Goal: Ask a question: Seek information or help from site administrators or community

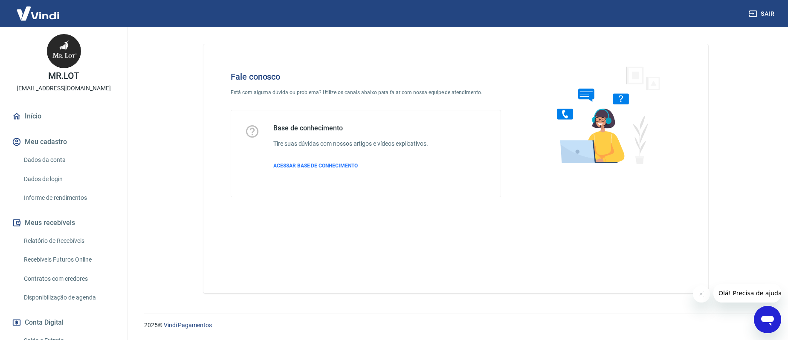
click at [764, 319] on icon "Abrir janela de mensagens" at bounding box center [767, 321] width 13 height 10
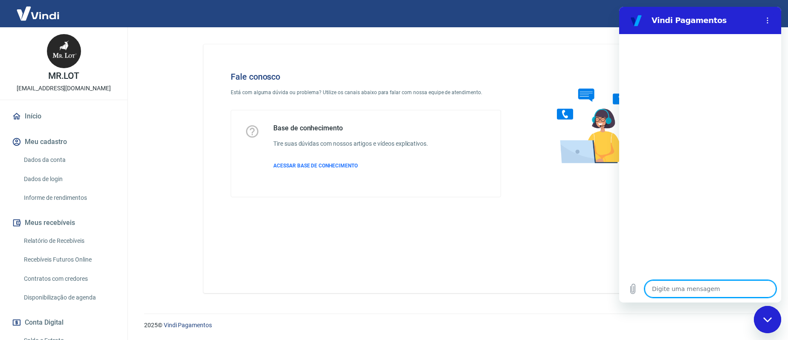
type textarea "s"
type textarea "x"
type textarea "sa"
type textarea "x"
type textarea "sal"
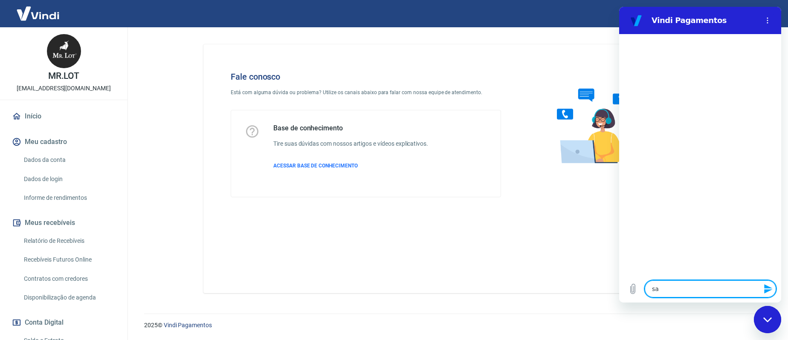
type textarea "x"
type textarea "sald"
type textarea "x"
type textarea "saldo"
type textarea "x"
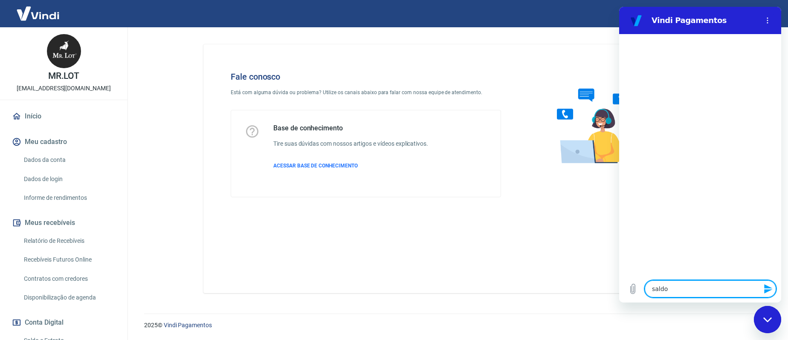
type textarea "saldos"
type textarea "x"
type textarea "saldos"
type textarea "x"
type textarea "saldos e"
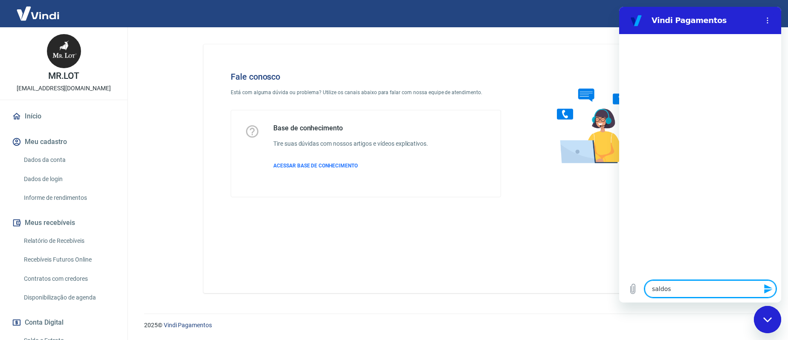
type textarea "x"
type textarea "saldos e"
type textarea "x"
type textarea "saldos e e"
type textarea "x"
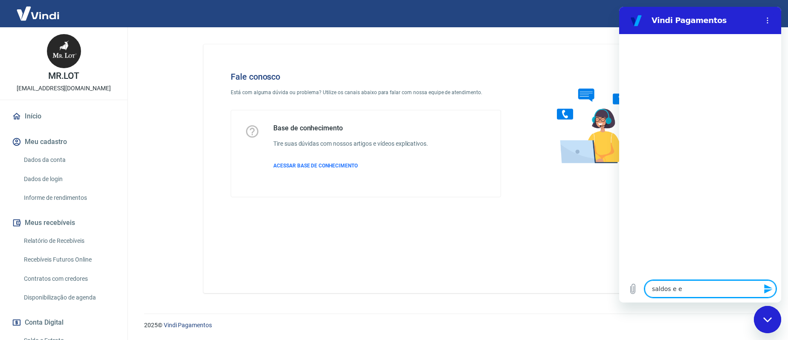
type textarea "saldos e ex"
type textarea "x"
type textarea "saldos e ext"
type textarea "x"
type textarea "saldos e extr"
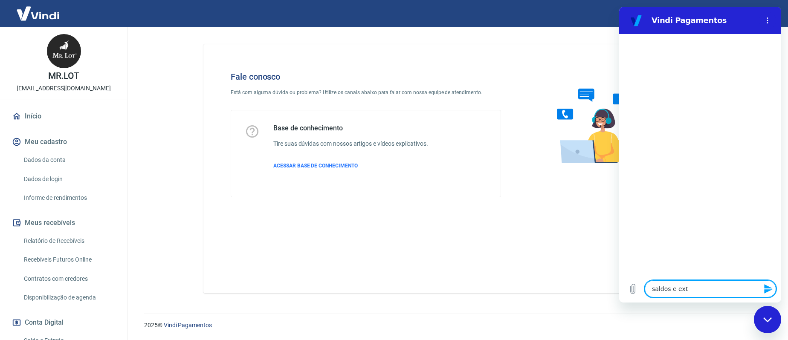
type textarea "x"
type textarea "saldos e extra"
type textarea "x"
type textarea "saldos e extrat"
type textarea "x"
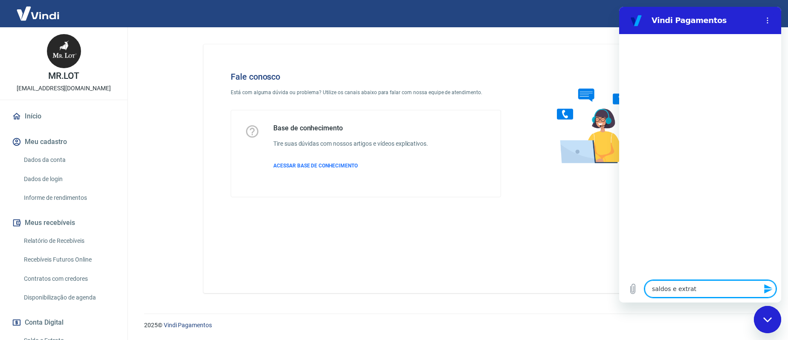
type textarea "saldos e extrato"
type textarea "x"
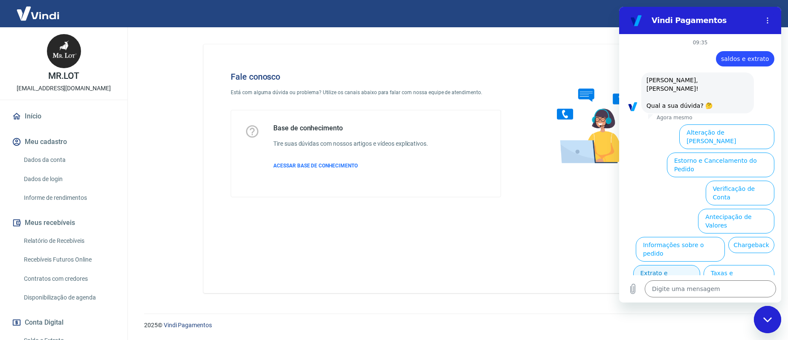
click at [659, 265] on button "Extrato e Recebíveis" at bounding box center [666, 277] width 67 height 25
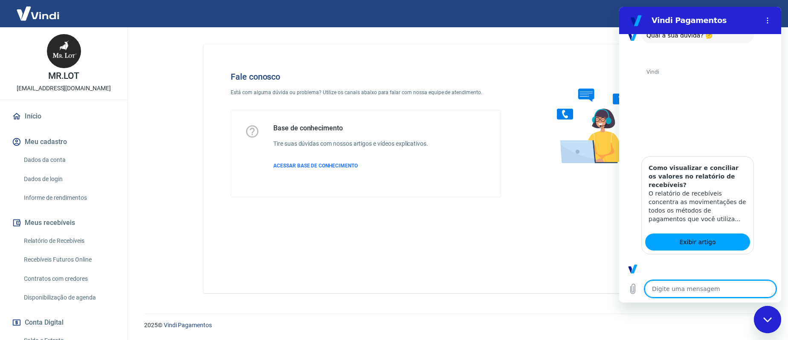
scroll to position [92, 0]
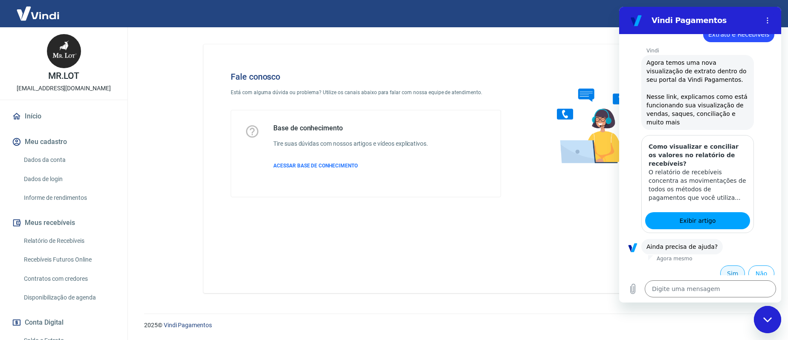
click at [732, 267] on button "Sim" at bounding box center [732, 274] width 25 height 16
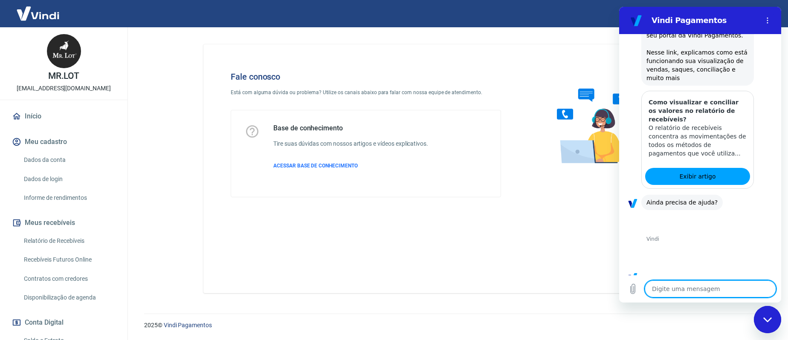
scroll to position [314, 0]
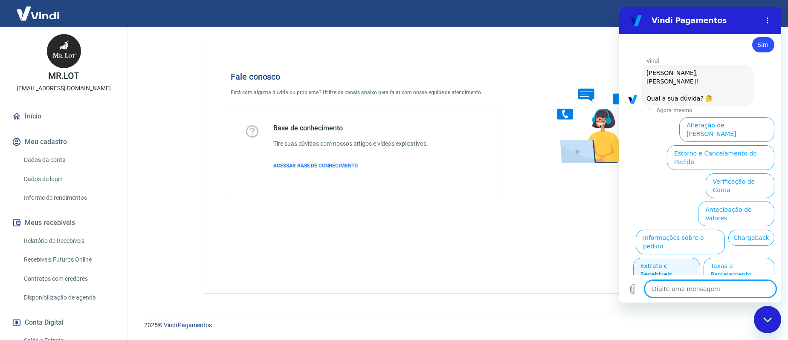
click at [700, 258] on button "Extrato e Recebíveis" at bounding box center [666, 270] width 67 height 25
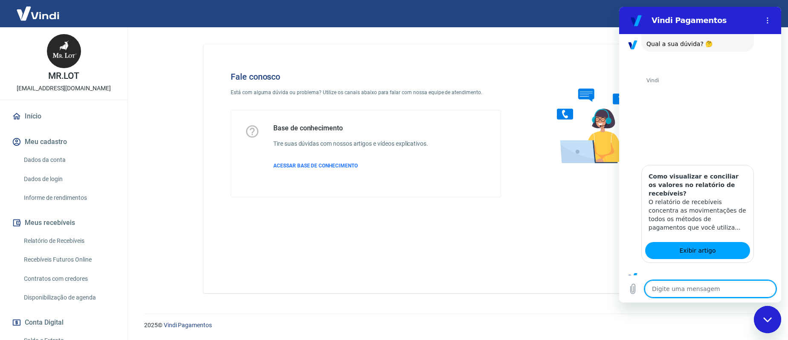
scroll to position [390, 0]
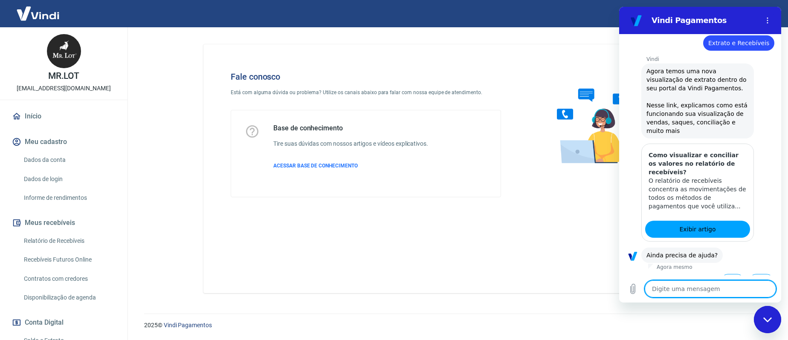
click at [683, 289] on textarea at bounding box center [710, 289] width 131 height 17
click at [725, 274] on button "Sim" at bounding box center [732, 282] width 25 height 16
type textarea "x"
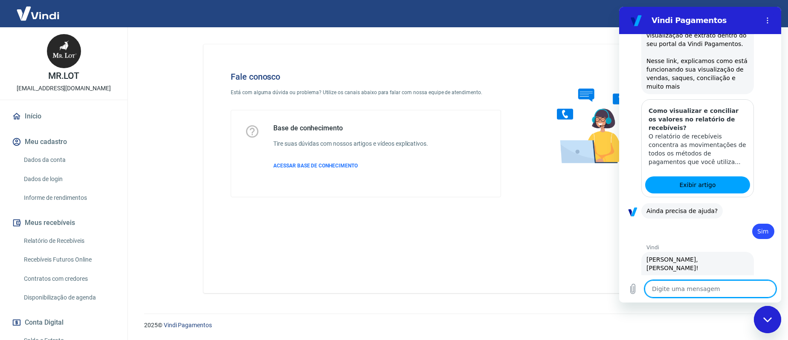
scroll to position [613, 0]
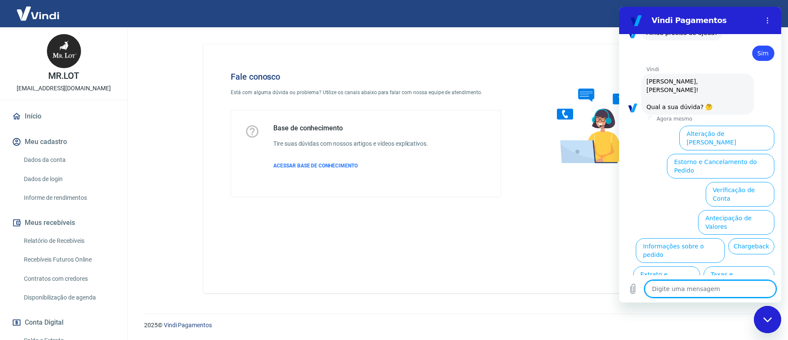
click at [685, 291] on textarea at bounding box center [710, 289] width 131 height 17
type textarea "a"
type textarea "x"
type textarea "at"
type textarea "x"
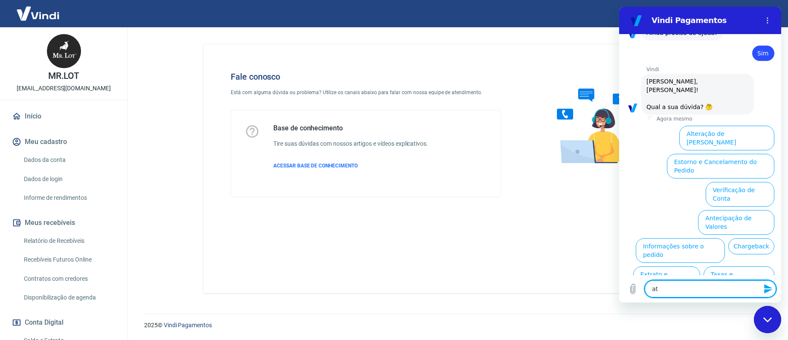
type textarea "ate"
type textarea "x"
type textarea "aten"
type textarea "x"
type textarea "atend"
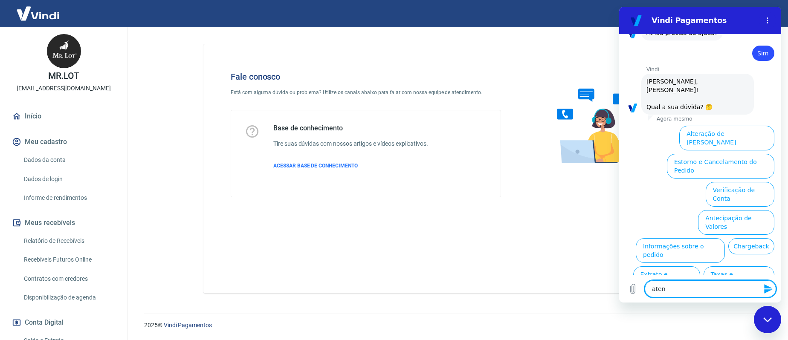
type textarea "x"
type textarea "atendi"
type textarea "x"
type textarea "atendim"
type textarea "x"
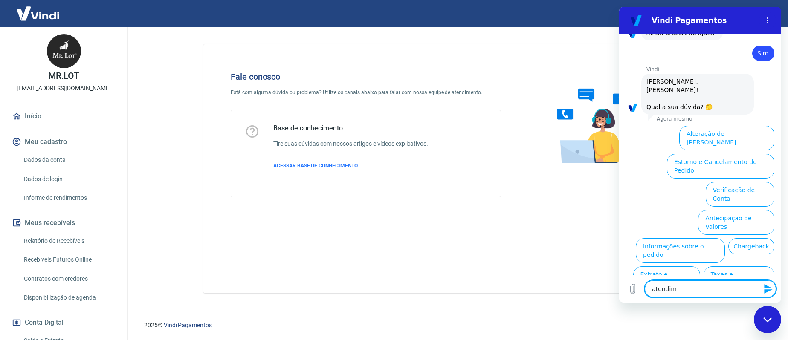
type textarea "atendime"
type textarea "x"
type textarea "atendimen"
type textarea "x"
type textarea "atendiment"
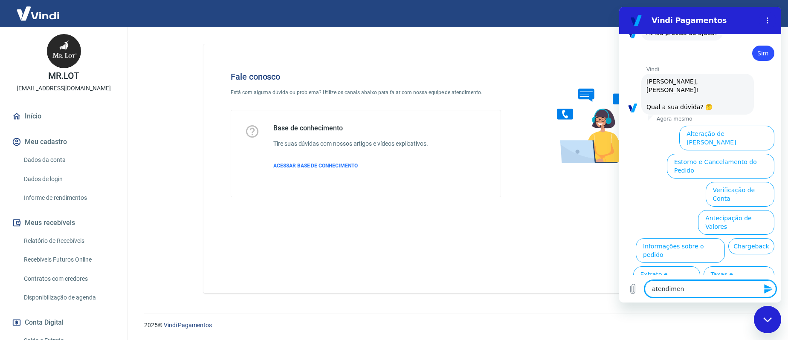
type textarea "x"
type textarea "atendimento"
type textarea "x"
type textarea "atendimento]"
type textarea "x"
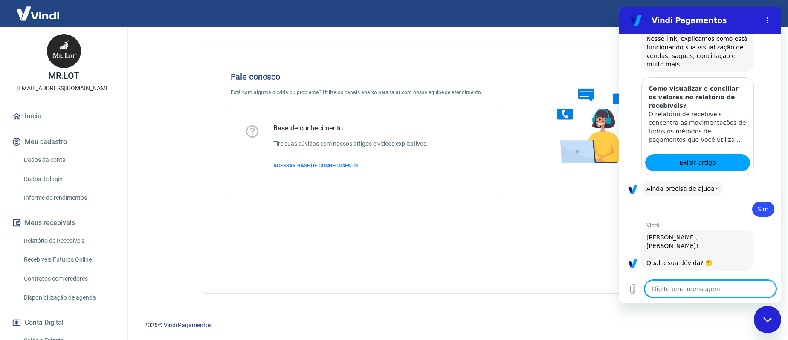
type textarea "x"
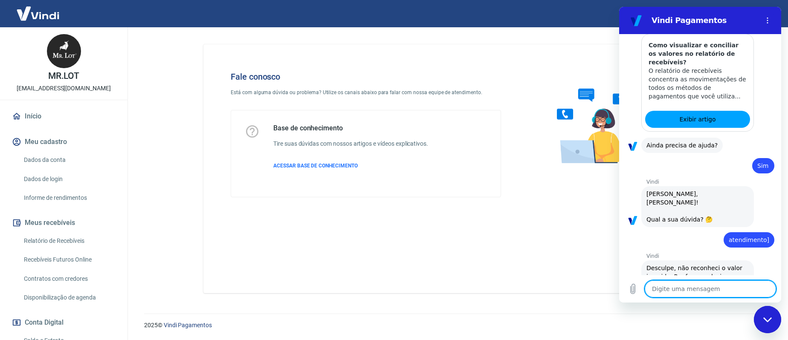
scroll to position [502, 0]
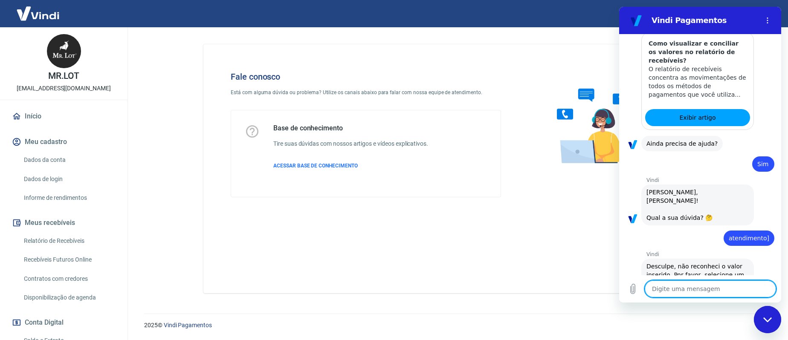
type textarea "p"
type textarea "x"
type textarea "pr"
type textarea "x"
type textarea "pre"
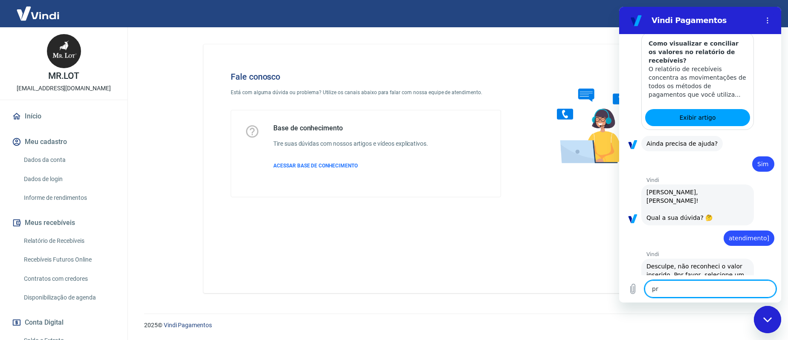
type textarea "x"
type textarea "prec"
type textarea "x"
type textarea "preci"
type textarea "x"
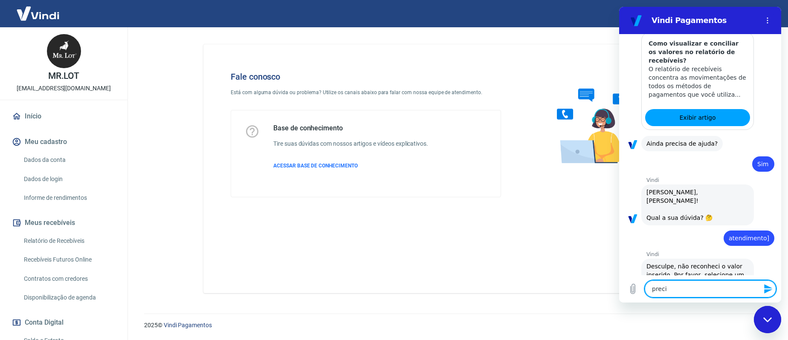
type textarea "precis"
type textarea "x"
type textarea "preciso"
type textarea "x"
type textarea "preciso"
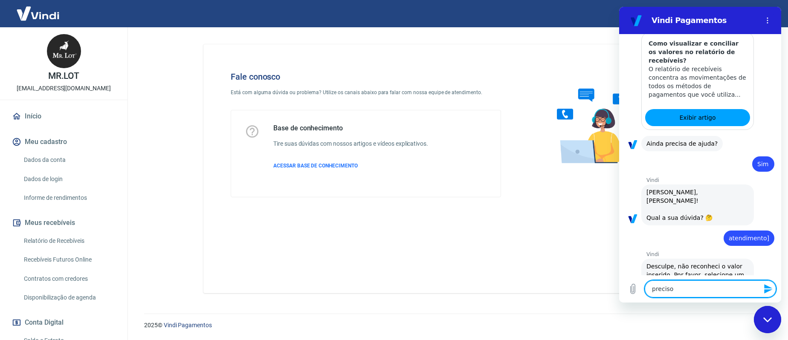
type textarea "x"
type textarea "preciso d"
type textarea "x"
type textarea "preciso de"
type textarea "x"
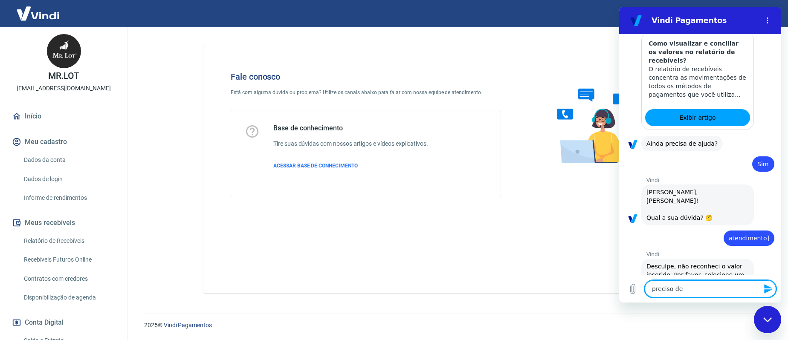
type textarea "preciso de"
type textarea "x"
type textarea "preciso de a"
type textarea "x"
type textarea "preciso de at"
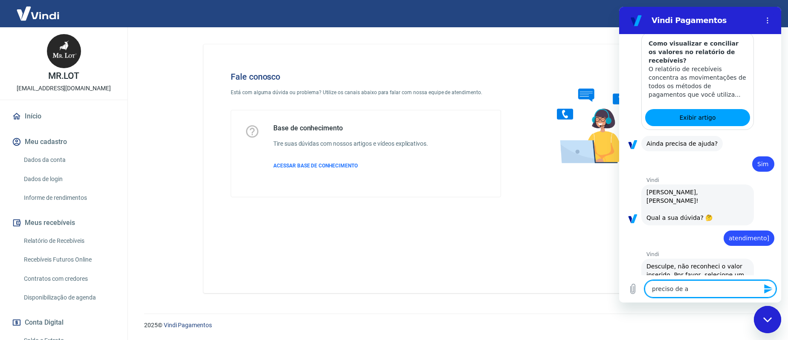
type textarea "x"
type textarea "preciso de ate"
type textarea "x"
type textarea "preciso de aten"
type textarea "x"
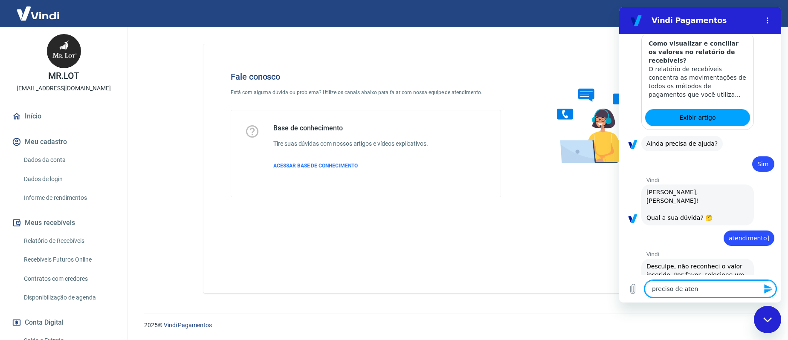
type textarea "preciso de atend"
type textarea "x"
type textarea "preciso de atendi"
type textarea "x"
type textarea "preciso de atendim"
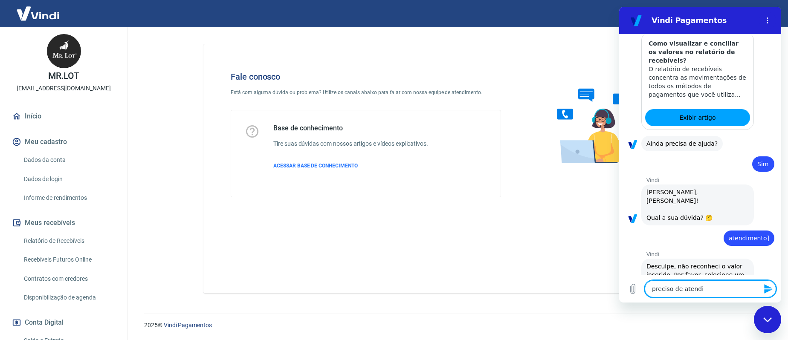
type textarea "x"
type textarea "preciso de atendime"
type textarea "x"
type textarea "preciso de atendimen"
type textarea "x"
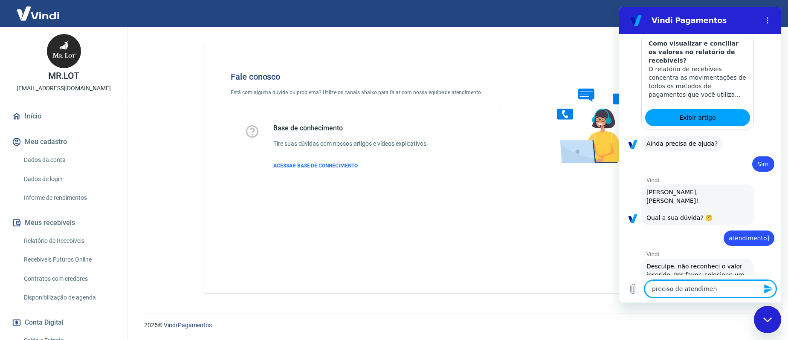
type textarea "preciso de atendiment"
type textarea "x"
type textarea "preciso de atendimento"
type textarea "x"
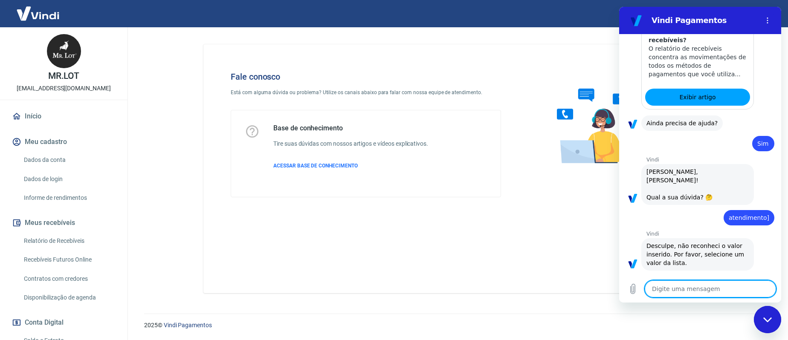
type textarea "x"
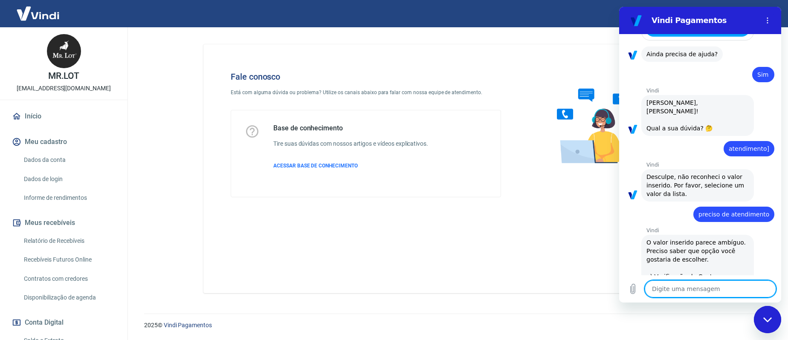
scroll to position [593, 0]
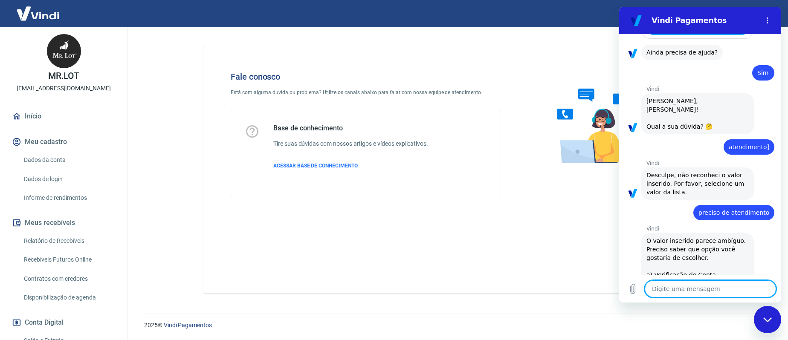
type textarea "b"
type textarea "x"
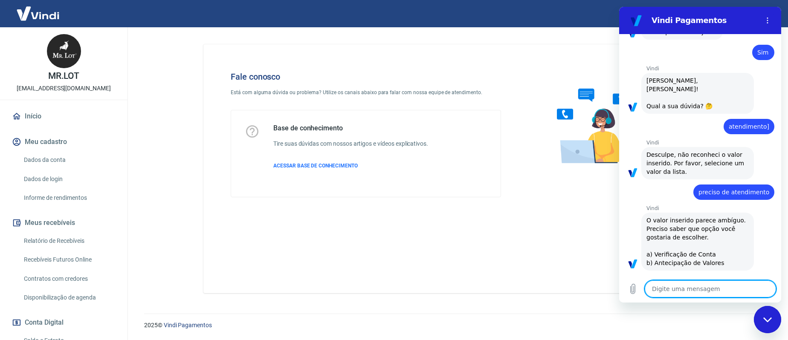
type textarea "x"
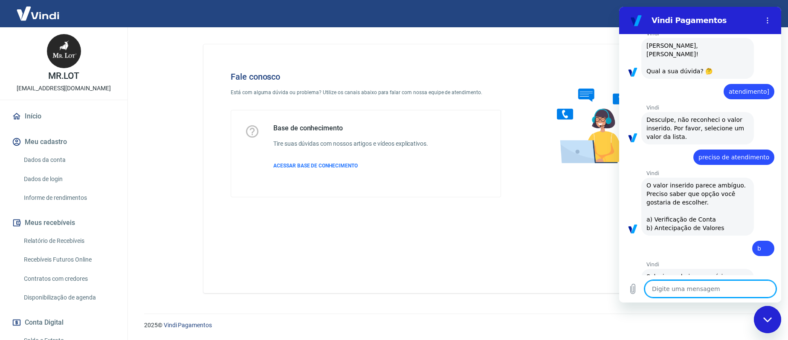
scroll to position [802, 0]
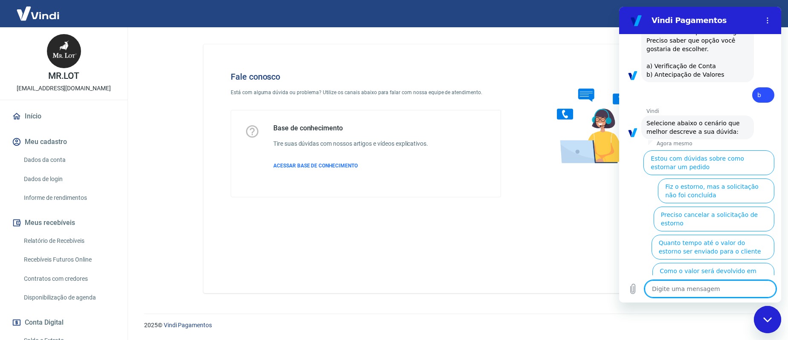
type textarea "a"
type textarea "x"
type textarea "at"
type textarea "x"
type textarea "ate"
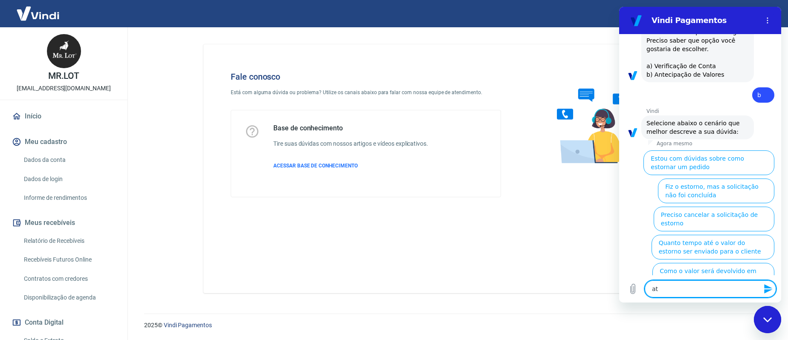
type textarea "x"
type textarea "aten"
type textarea "x"
type textarea "atend"
type textarea "x"
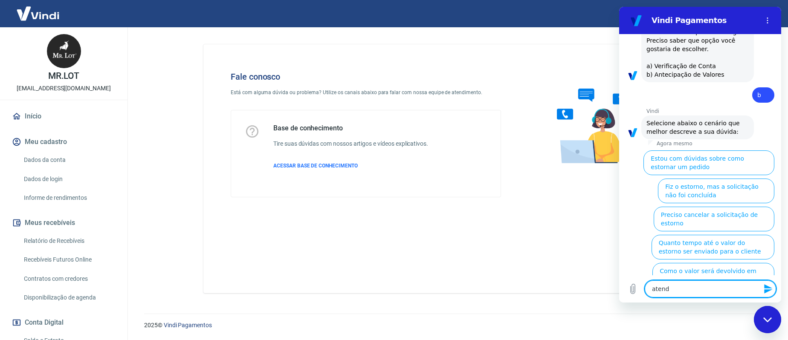
type textarea "atendi"
type textarea "x"
type textarea "atendim"
type textarea "x"
type textarea "atendime"
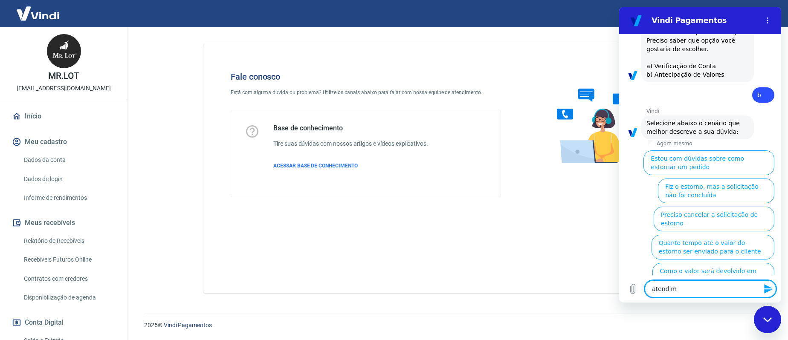
type textarea "x"
type textarea "atendimen"
type textarea "x"
type textarea "atendiment"
type textarea "x"
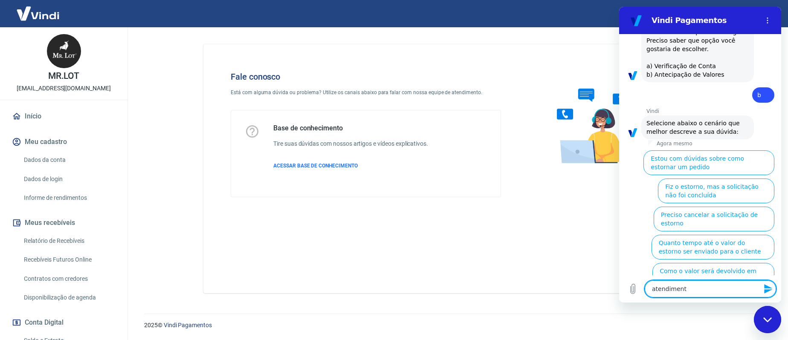
type textarea "atendimento"
type textarea "x"
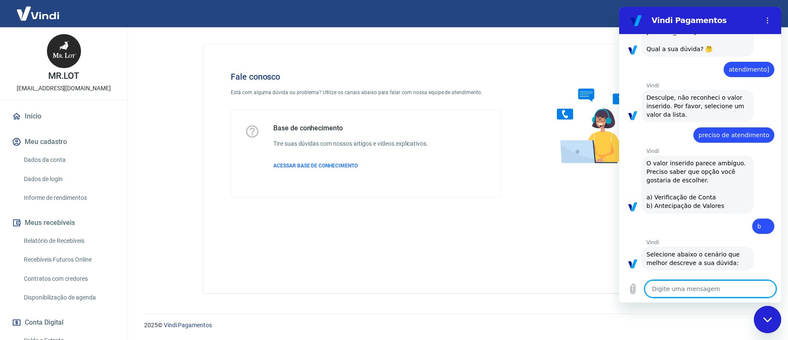
type textarea "x"
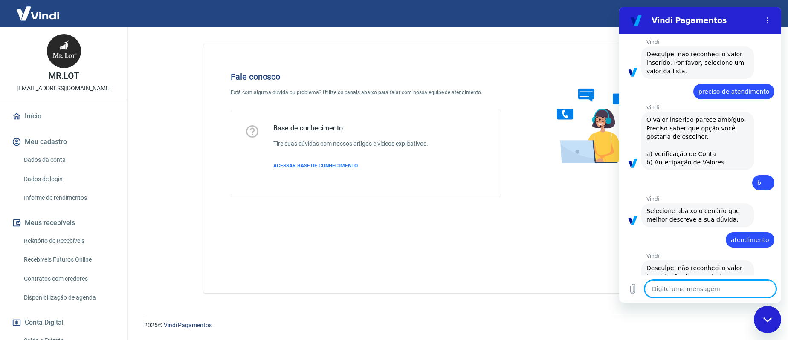
scroll to position [716, 0]
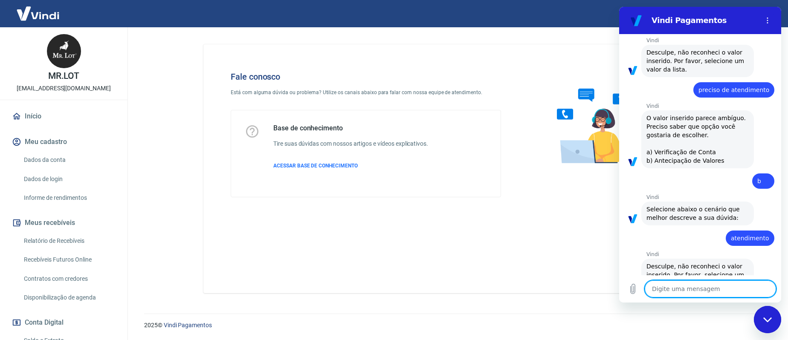
type textarea "p"
type textarea "x"
type textarea "pr"
type textarea "x"
type textarea "pre"
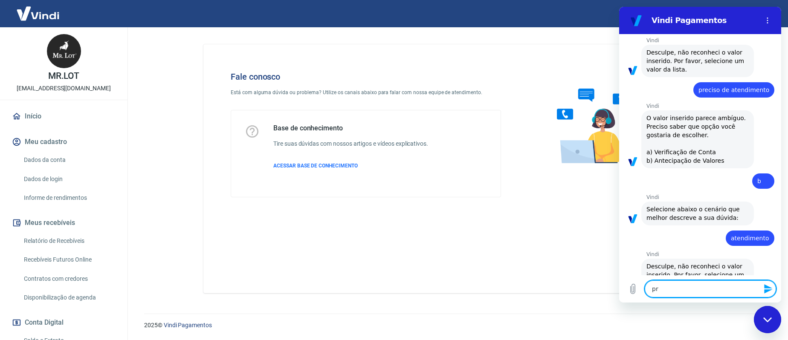
type textarea "x"
type textarea "prec"
type textarea "x"
type textarea "prec8"
type textarea "x"
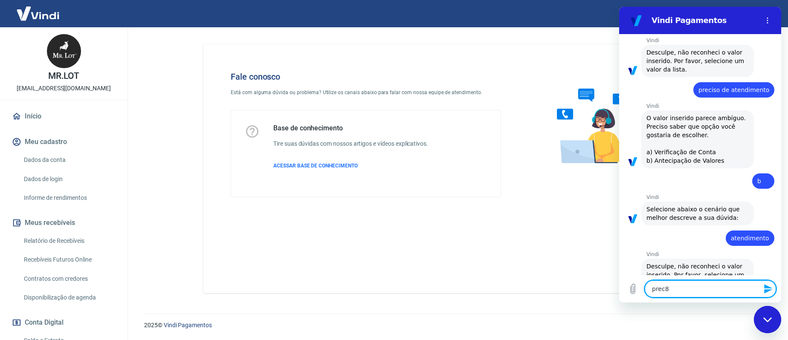
type textarea "prec8i"
type textarea "x"
type textarea "prec8is"
type textarea "x"
type textarea "prec8iso"
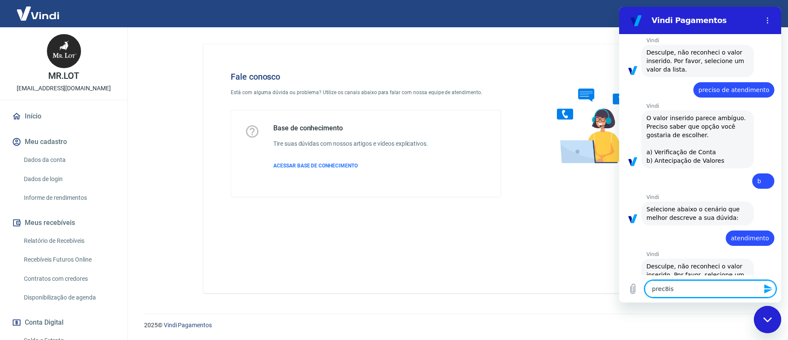
type textarea "x"
type textarea "prec8iso"
type textarea "x"
type textarea "prec8iso"
type textarea "x"
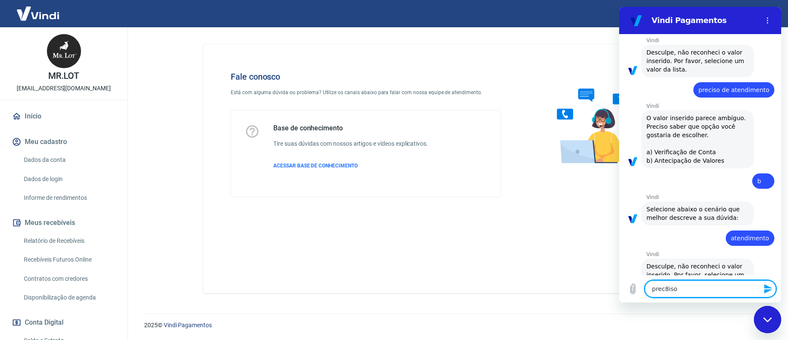
type textarea "prec8is"
type textarea "x"
type textarea "prec8i"
type textarea "x"
type textarea "prec8"
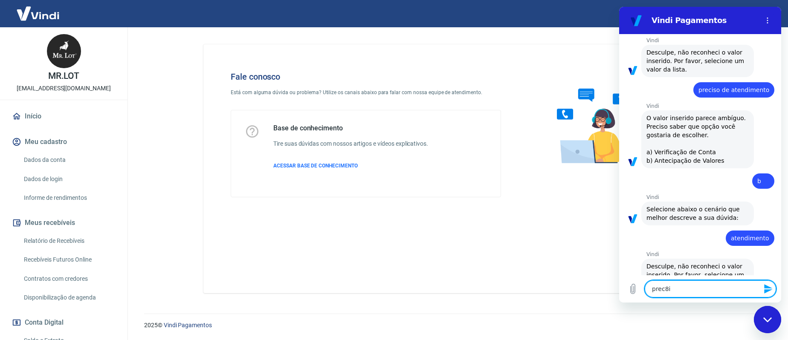
type textarea "x"
type textarea "prec"
type textarea "x"
type textarea "preci"
type textarea "x"
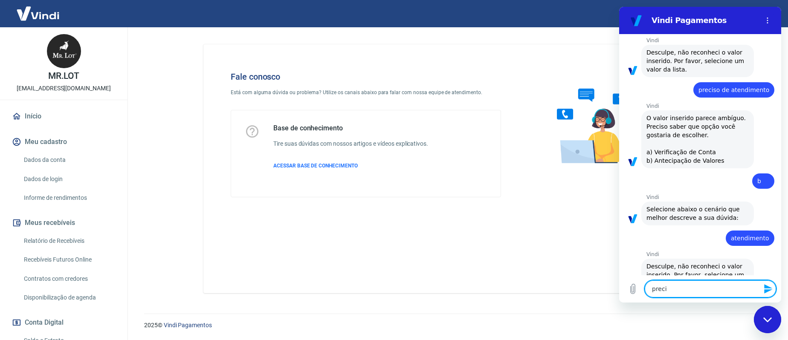
type textarea "precis"
type textarea "x"
type textarea "preciso"
type textarea "x"
type textarea "preciso"
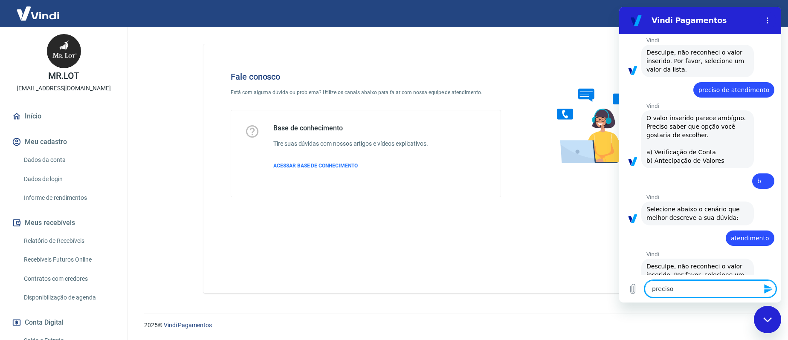
type textarea "x"
type textarea "preciso d"
type textarea "x"
type textarea "preciso de"
type textarea "x"
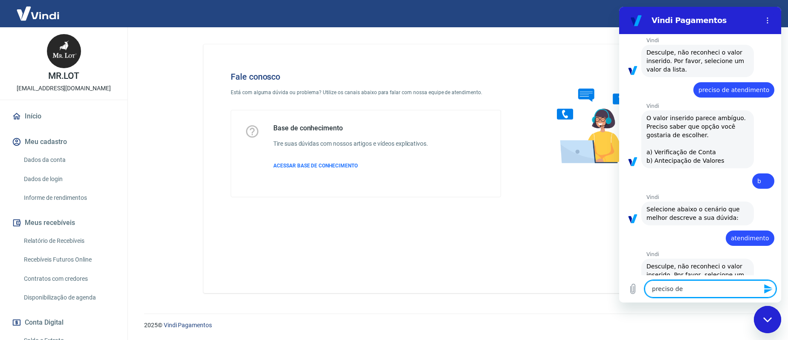
type textarea "preciso de"
type textarea "x"
type textarea "preciso de a"
type textarea "x"
type textarea "preciso de at"
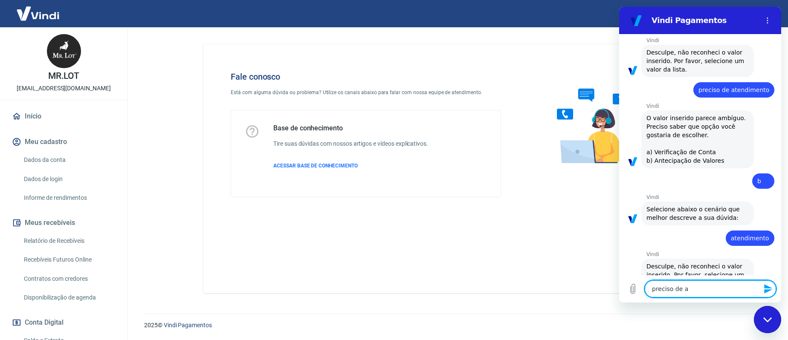
type textarea "x"
type textarea "preciso de ate"
type textarea "x"
type textarea "preciso de aten"
type textarea "x"
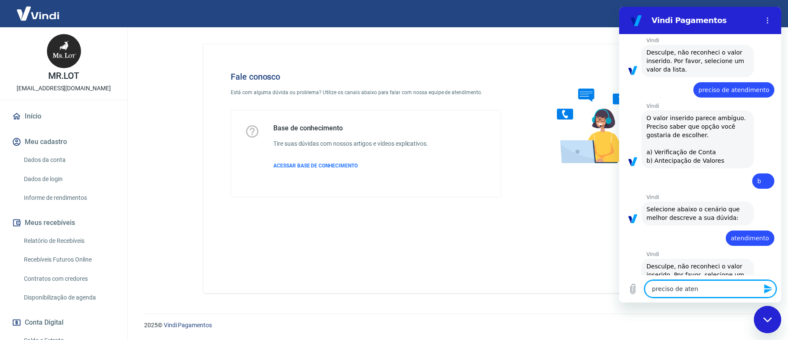
type textarea "preciso de atend"
type textarea "x"
type textarea "preciso de atendi"
type textarea "x"
type textarea "preciso de atendie"
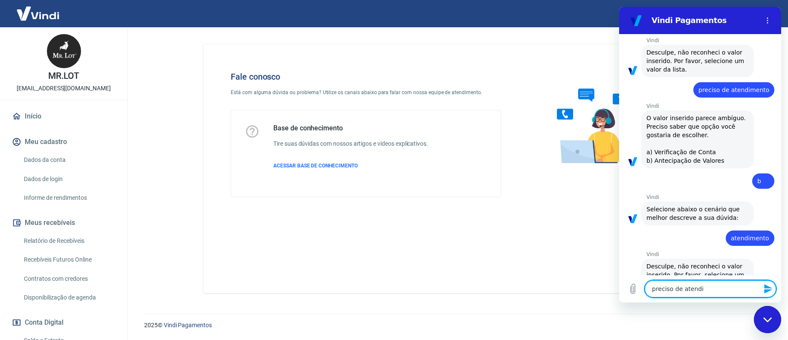
type textarea "x"
type textarea "preciso de atendien"
type textarea "x"
type textarea "preciso de atendient"
type textarea "x"
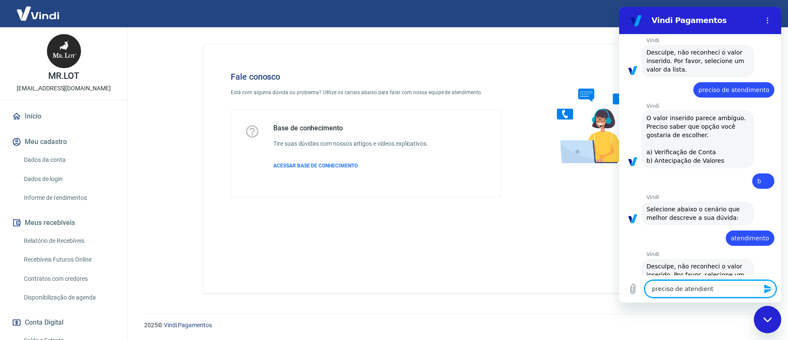
type textarea "preciso de atendiento"
type textarea "x"
type textarea "preciso de atendient"
type textarea "x"
type textarea "preciso de atendien"
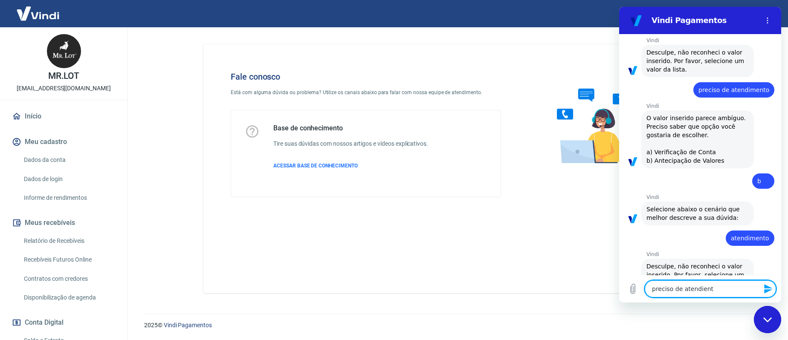
type textarea "x"
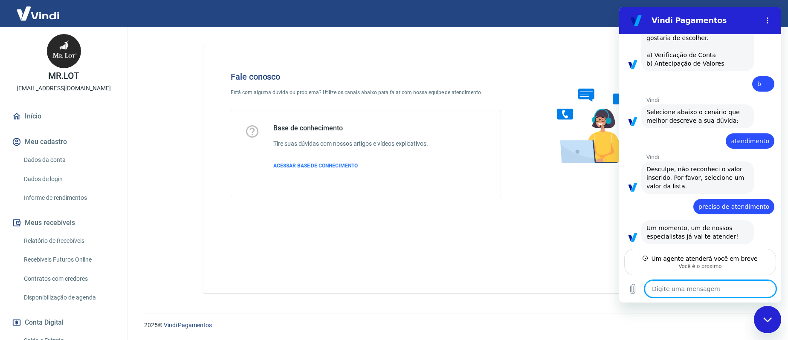
scroll to position [812, 0]
click at [679, 290] on textarea at bounding box center [710, 289] width 131 height 17
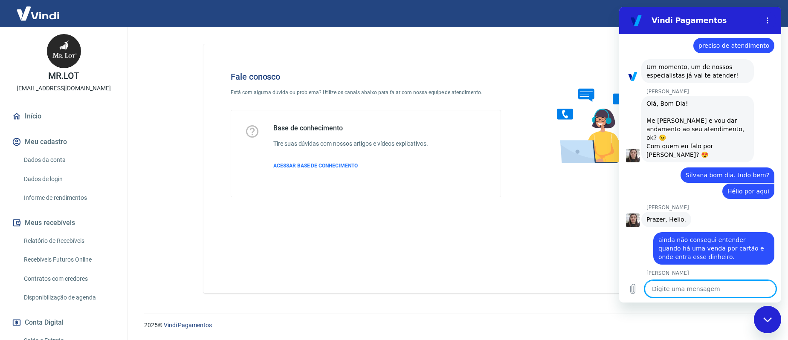
scroll to position [976, 0]
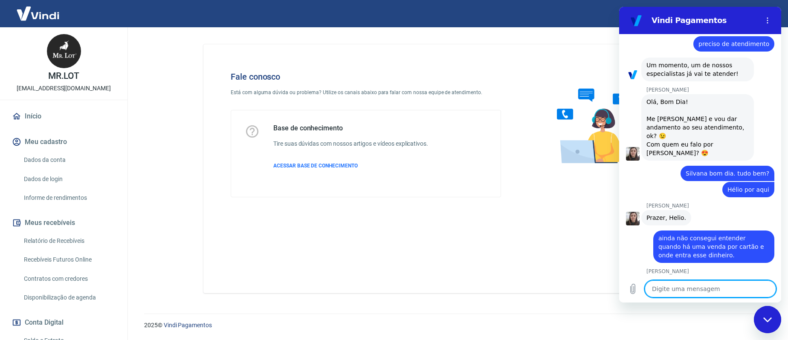
paste textarea "Saldo a receber R$13.438,68"
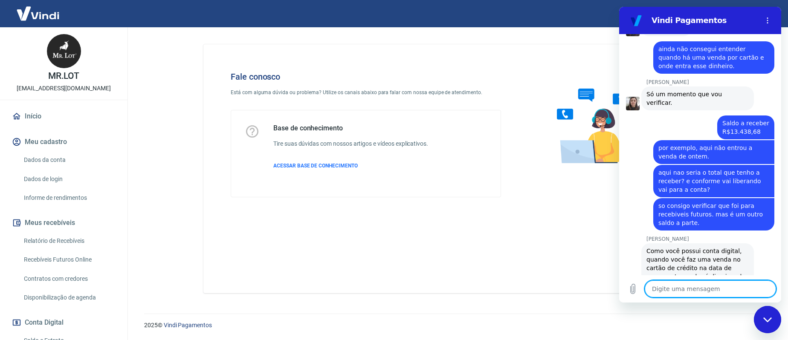
scroll to position [1167, 0]
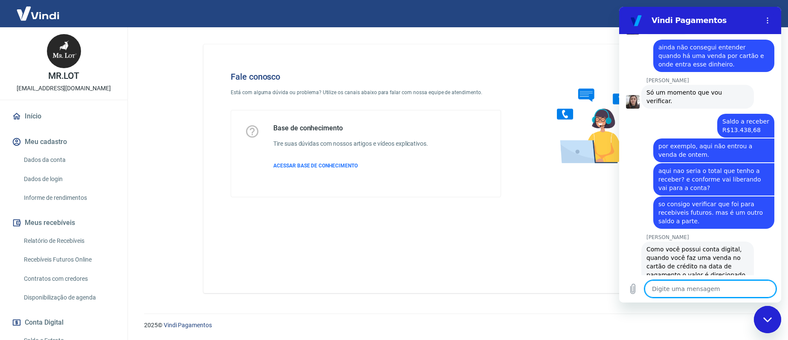
click at [680, 287] on textarea at bounding box center [710, 289] width 131 height 17
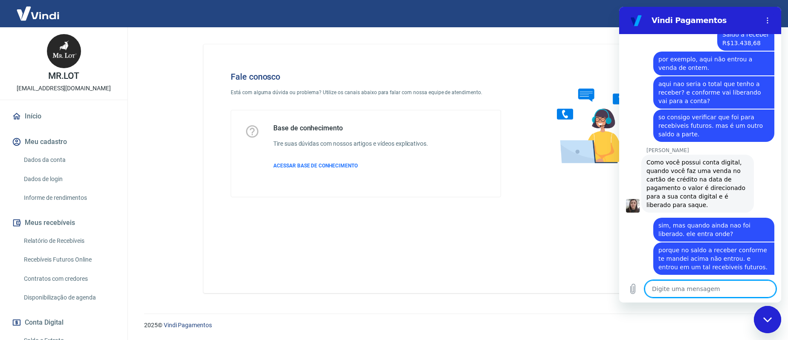
scroll to position [1491, 0]
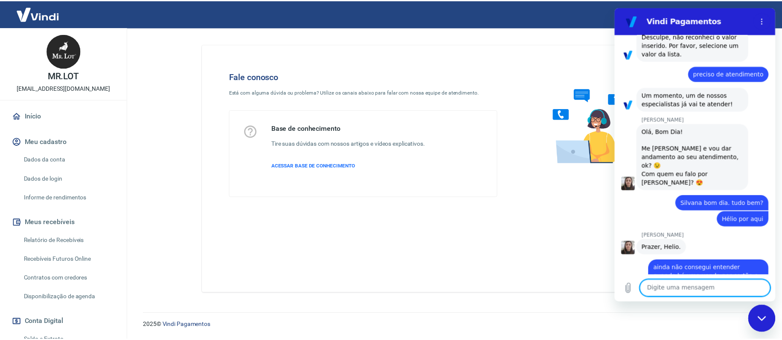
scroll to position [948, 0]
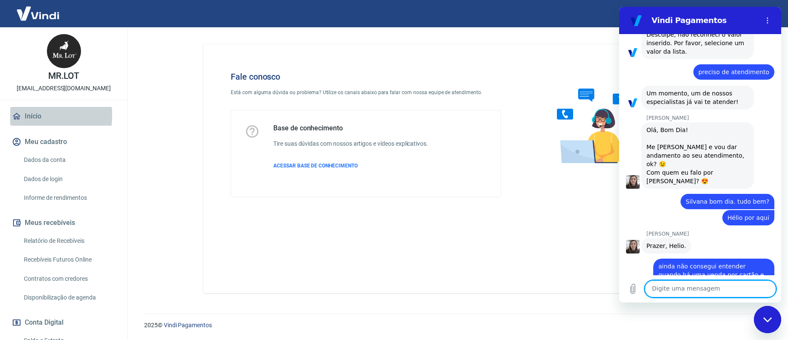
click at [25, 116] on link "Início" at bounding box center [63, 116] width 107 height 19
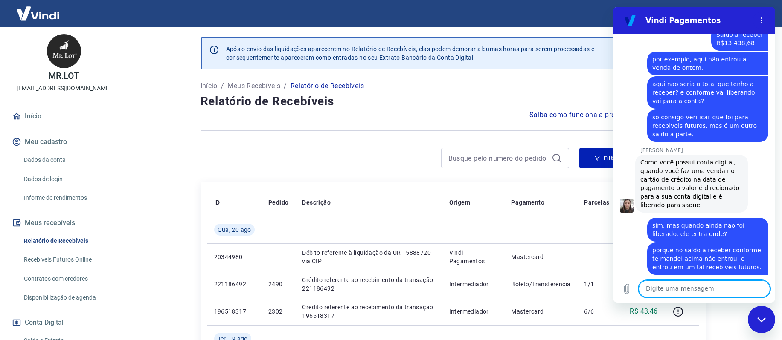
click at [682, 289] on textarea at bounding box center [703, 289] width 131 height 17
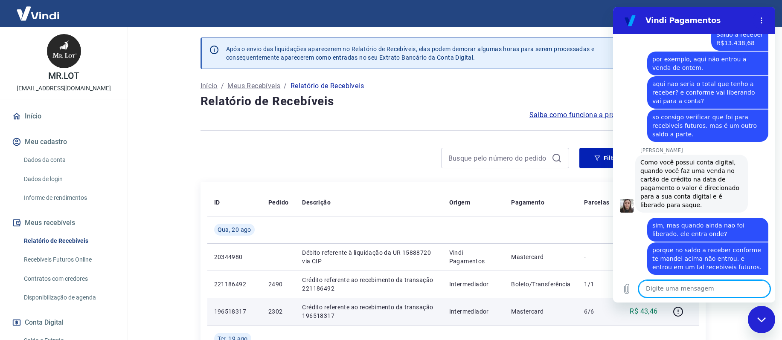
scroll to position [43, 0]
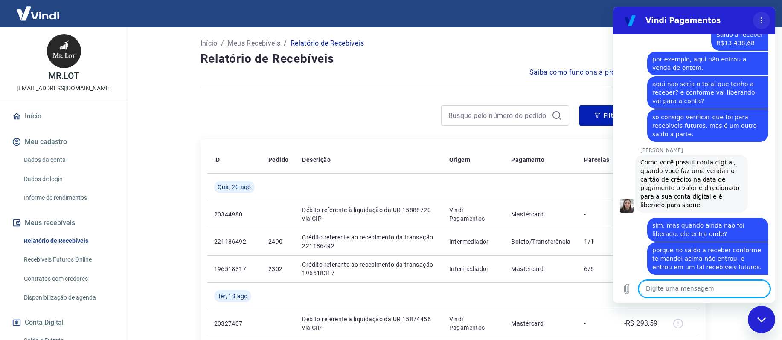
click at [759, 21] on icon "Menu de opções" at bounding box center [761, 20] width 7 height 7
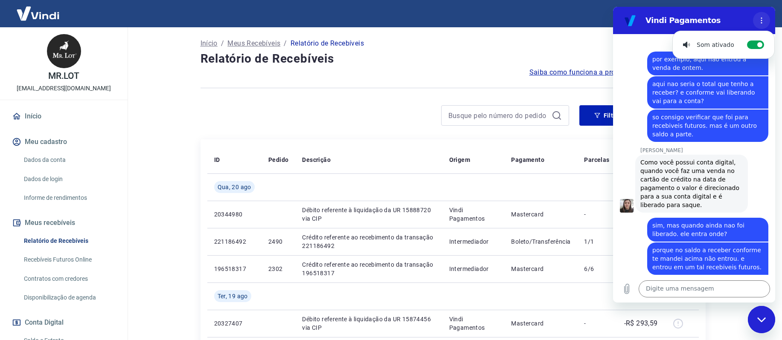
click at [759, 21] on icon "Menu de opções" at bounding box center [761, 20] width 7 height 7
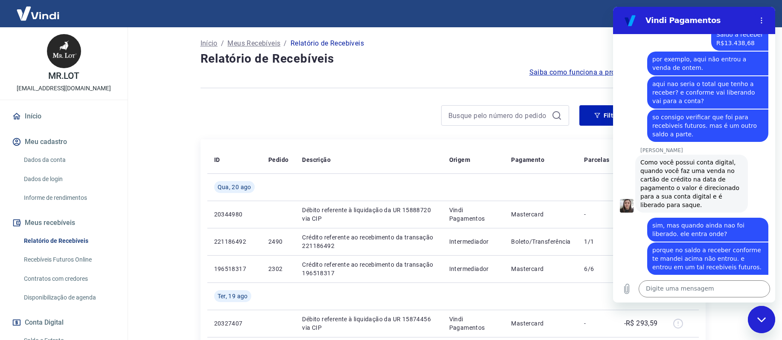
click at [764, 323] on div "Fechar janela de mensagens" at bounding box center [761, 320] width 26 height 26
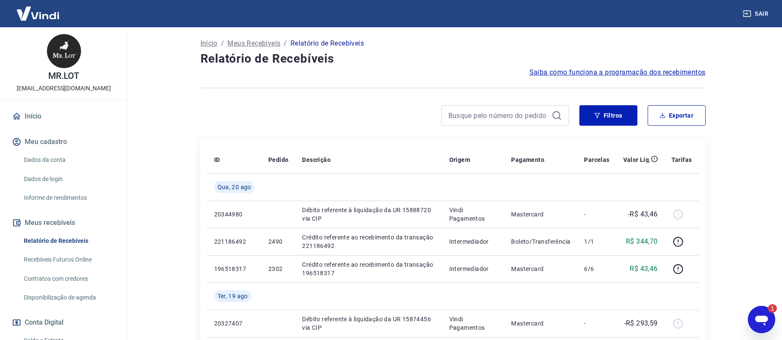
scroll to position [0, 0]
click at [763, 317] on icon "Abrir janela de mensagens, 3 mensagens não lidas" at bounding box center [761, 321] width 13 height 10
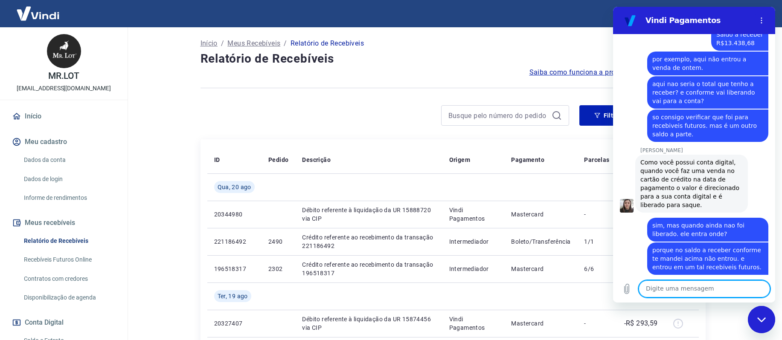
scroll to position [1383, 0]
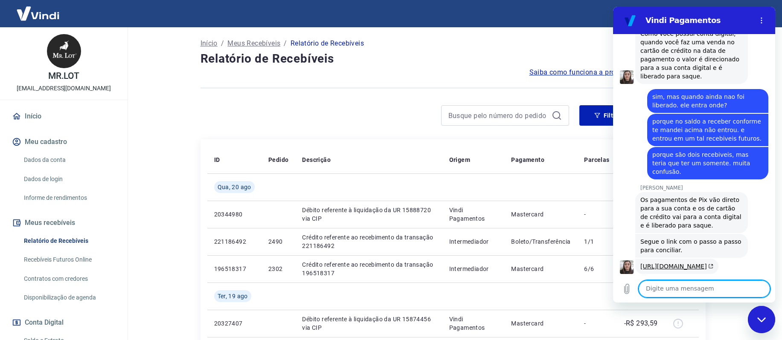
click at [676, 288] on textarea at bounding box center [703, 289] width 131 height 17
type textarea "sim, pix direto eu sei."
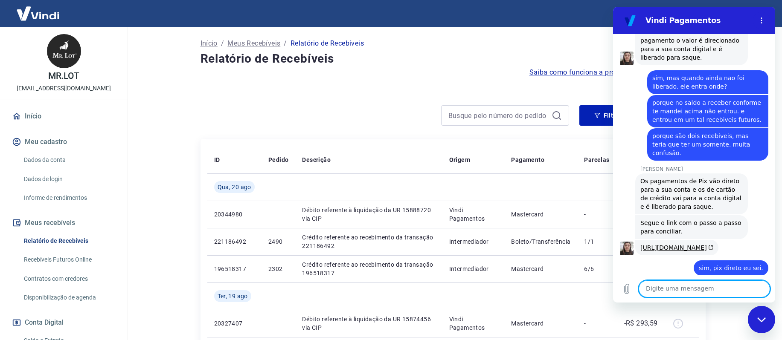
scroll to position [1404, 0]
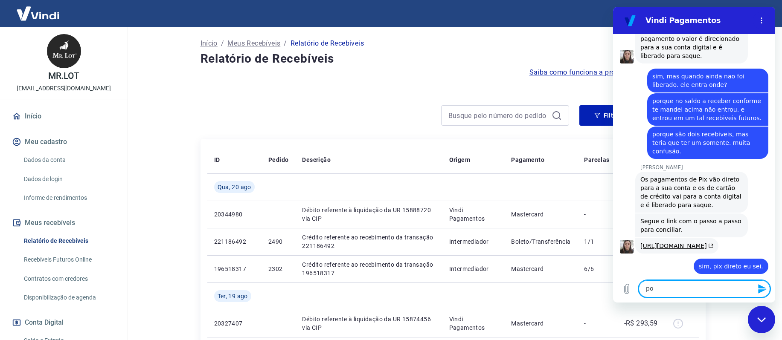
type textarea "p"
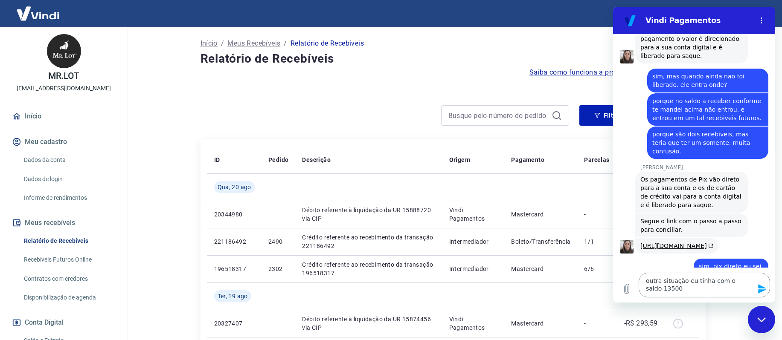
click at [670, 290] on textarea "outra situação eu tinha com o saldo 13500" at bounding box center [703, 285] width 131 height 25
type textarea "outra situação eu tinha com o saldo 13500,16"
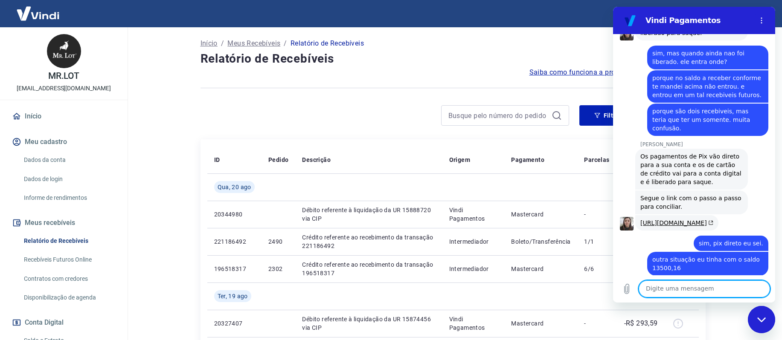
scroll to position [1428, 0]
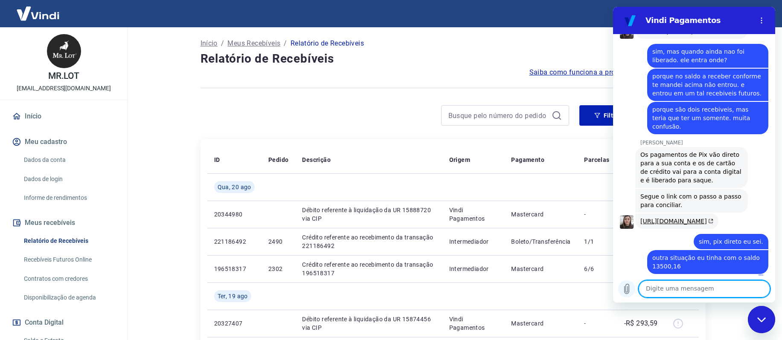
click at [625, 288] on icon "Carregar arquivo" at bounding box center [626, 289] width 5 height 10
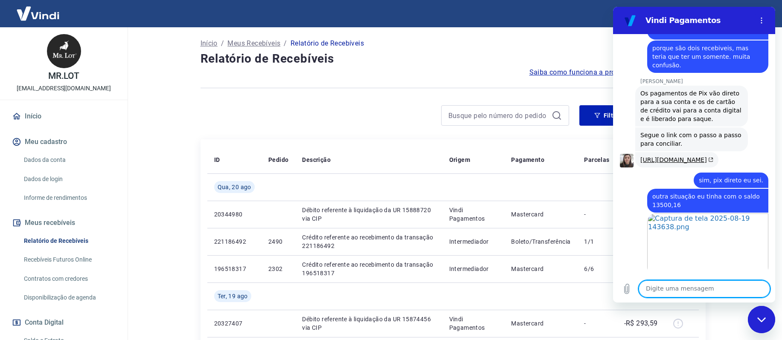
scroll to position [1491, 0]
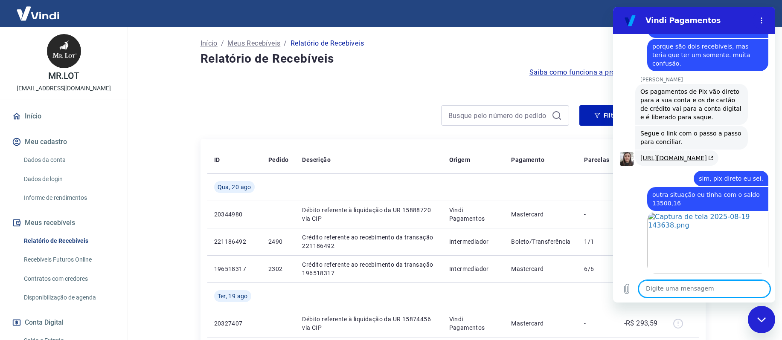
click at [661, 287] on textarea at bounding box center [703, 289] width 131 height 17
type textarea "agora eu tenho 13.438,68"
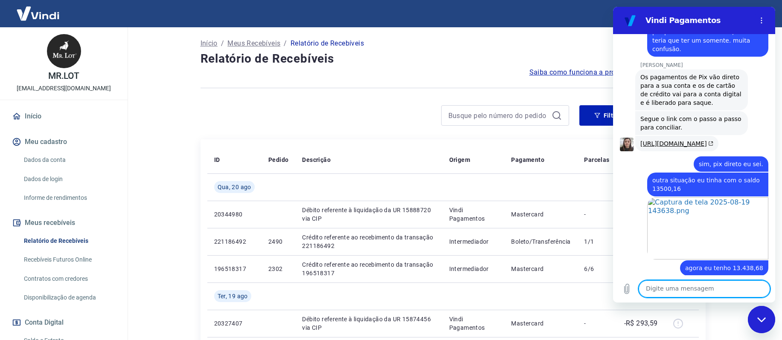
scroll to position [1508, 0]
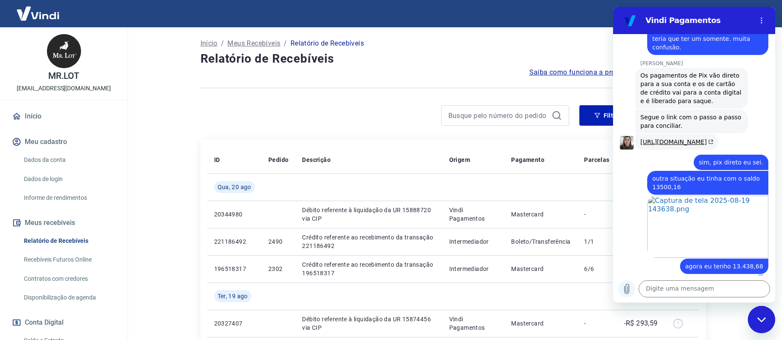
click at [627, 289] on icon "Carregar arquivo" at bounding box center [626, 289] width 10 height 10
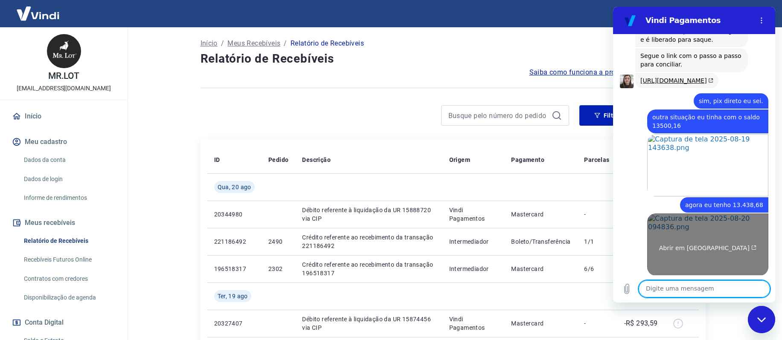
scroll to position [1571, 0]
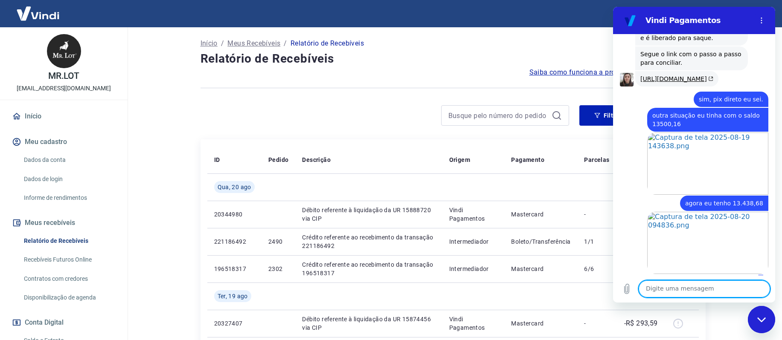
click at [687, 293] on textarea at bounding box center [703, 289] width 131 height 17
type textarea "-61.48"
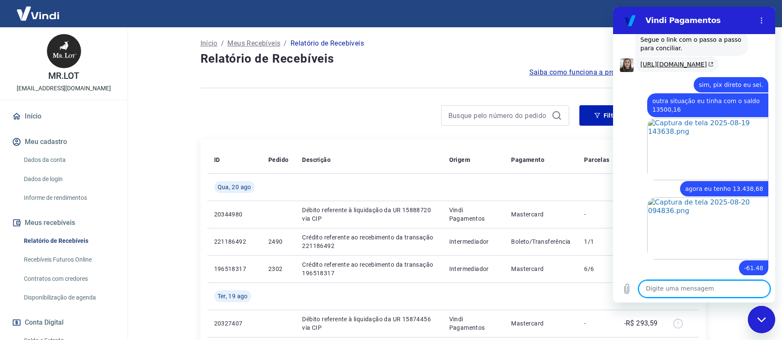
scroll to position [1587, 0]
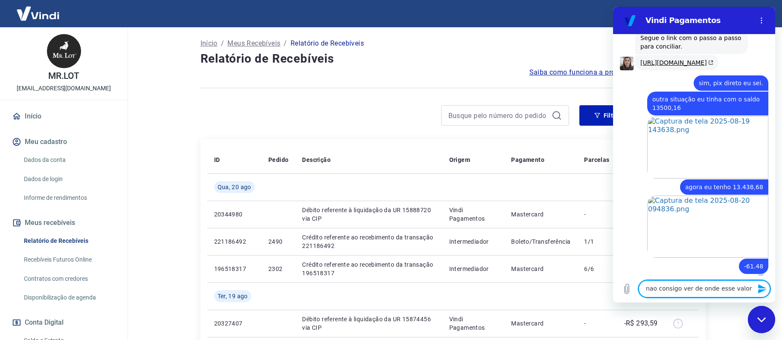
type textarea "nao consigo ver de onde esse valor."
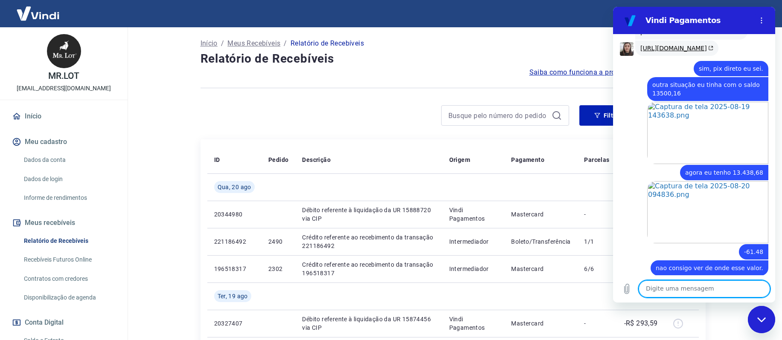
scroll to position [1603, 0]
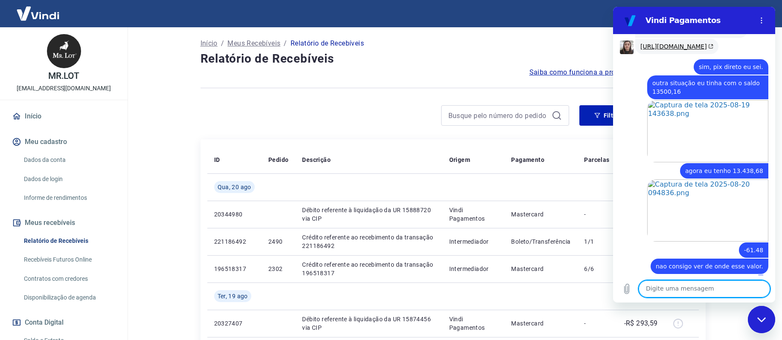
click at [670, 288] on textarea at bounding box center [703, 289] width 131 height 17
type textarea "a"
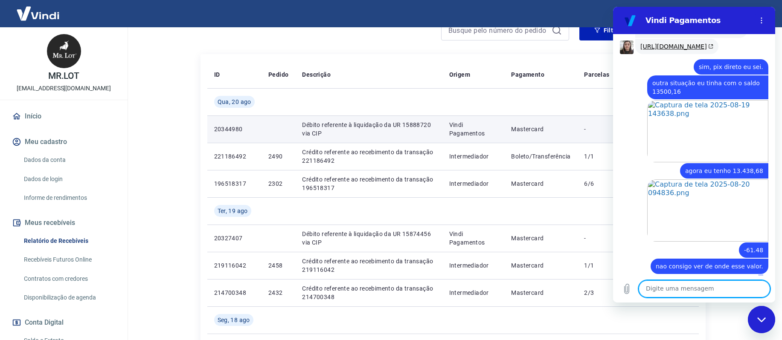
scroll to position [43, 0]
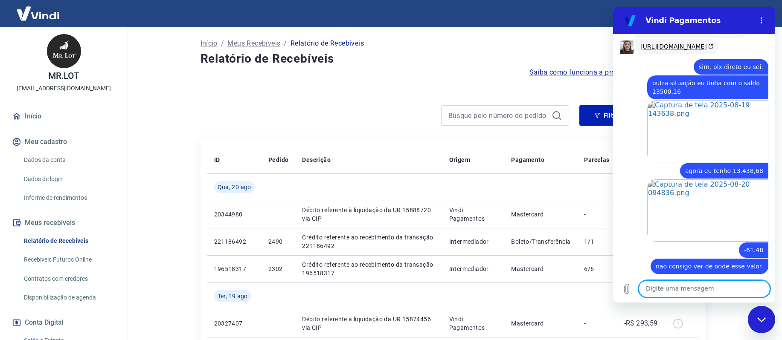
click at [757, 319] on icon "Fechar janela de mensagens" at bounding box center [761, 320] width 9 height 6
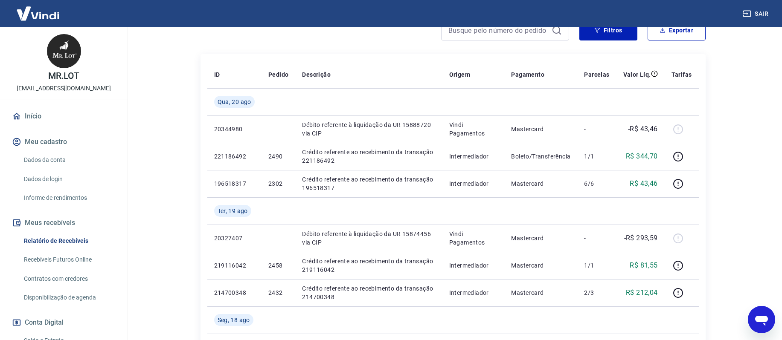
scroll to position [0, 0]
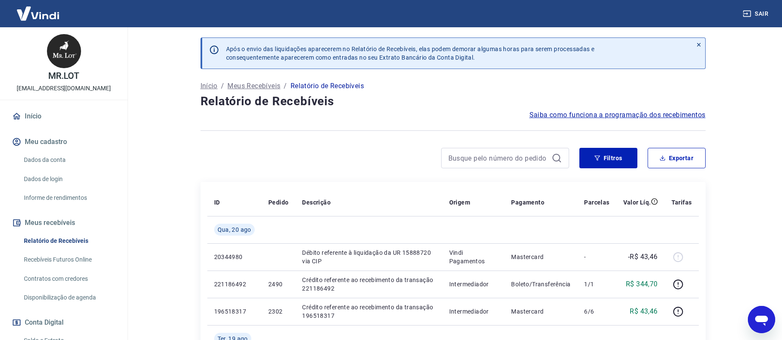
click at [761, 323] on icon "Abrir janela de mensagens" at bounding box center [761, 319] width 15 height 15
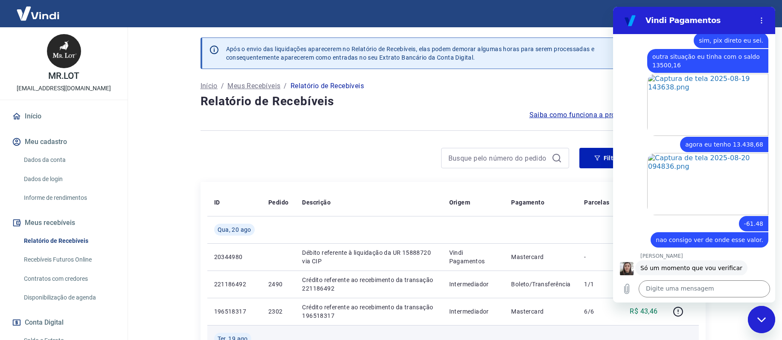
scroll to position [1631, 0]
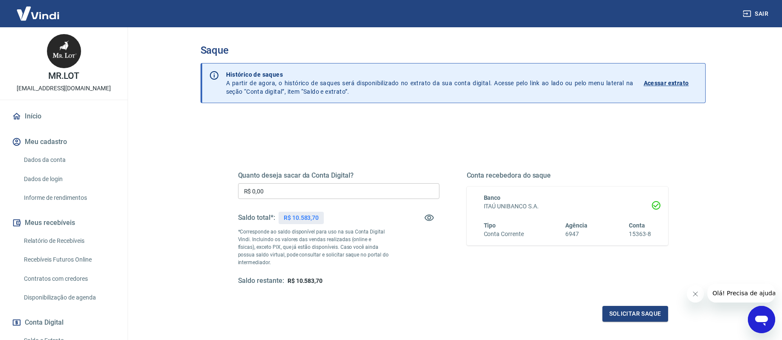
click at [759, 321] on icon "Abrir janela de mensagens" at bounding box center [761, 321] width 13 height 10
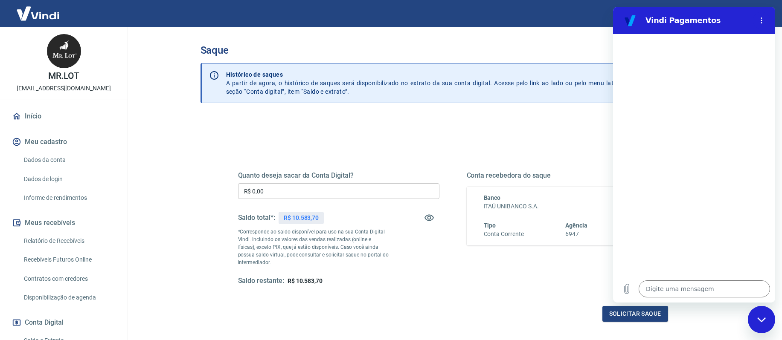
click at [760, 321] on icon "Fechar janela de mensagens" at bounding box center [761, 319] width 9 height 5
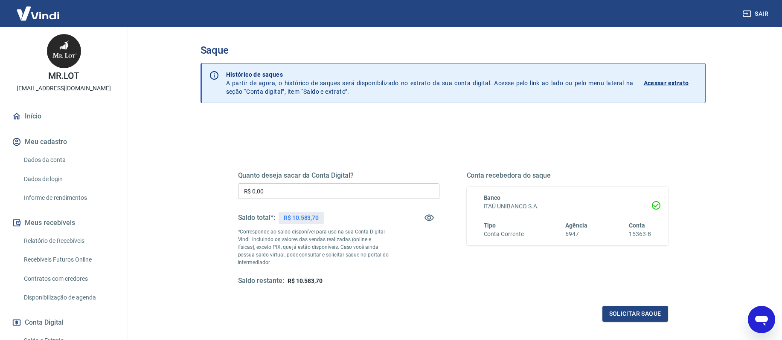
click at [759, 317] on icon "Abrir janela de mensagens" at bounding box center [761, 321] width 13 height 10
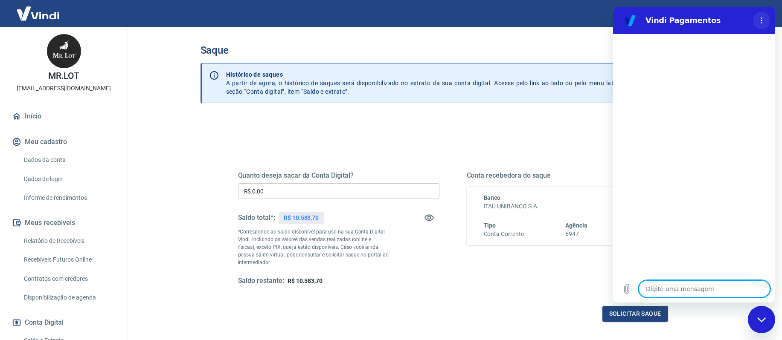
click at [761, 21] on circle "Menu de opções" at bounding box center [761, 20] width 1 height 1
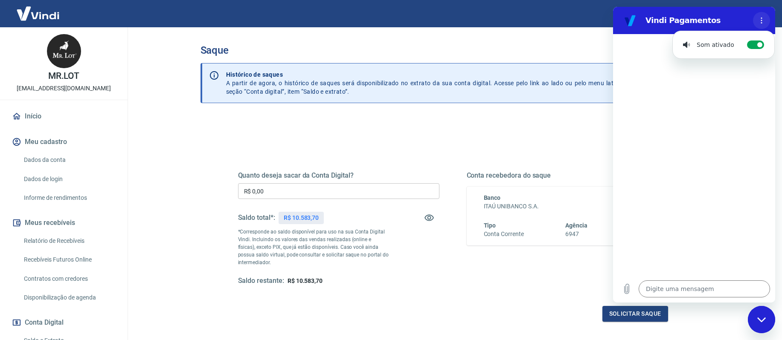
click at [760, 21] on icon "Menu de opções" at bounding box center [761, 20] width 7 height 7
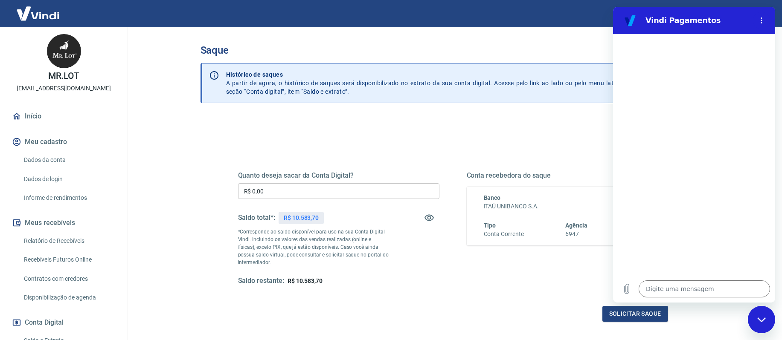
click at [758, 321] on icon "Fechar janela de mensagens" at bounding box center [761, 320] width 9 height 6
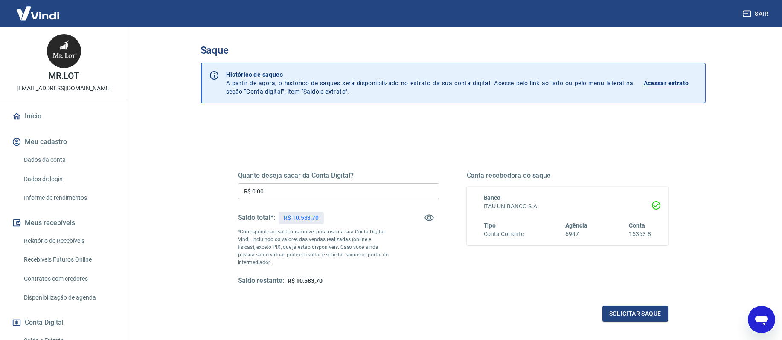
click at [762, 321] on icon "Abrir janela de mensagens" at bounding box center [761, 321] width 13 height 10
type textarea "x"
